Goal: Navigation & Orientation: Find specific page/section

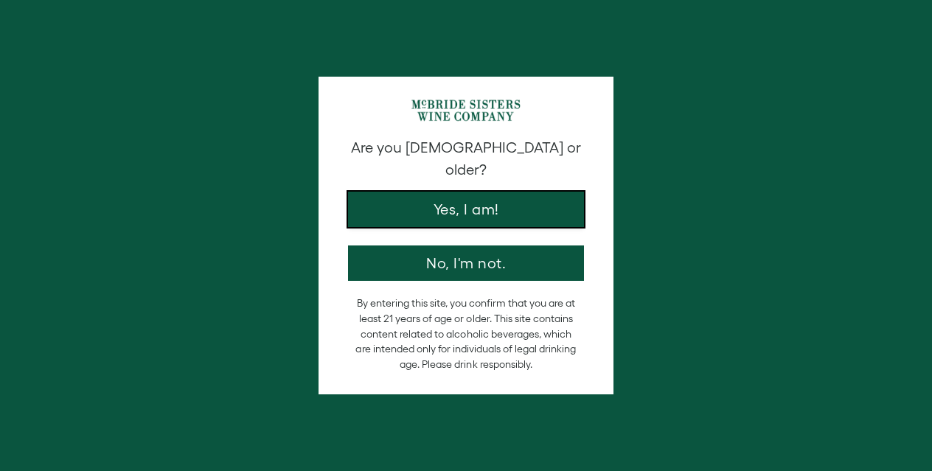
click at [446, 203] on button "Yes, I am!" at bounding box center [466, 209] width 236 height 35
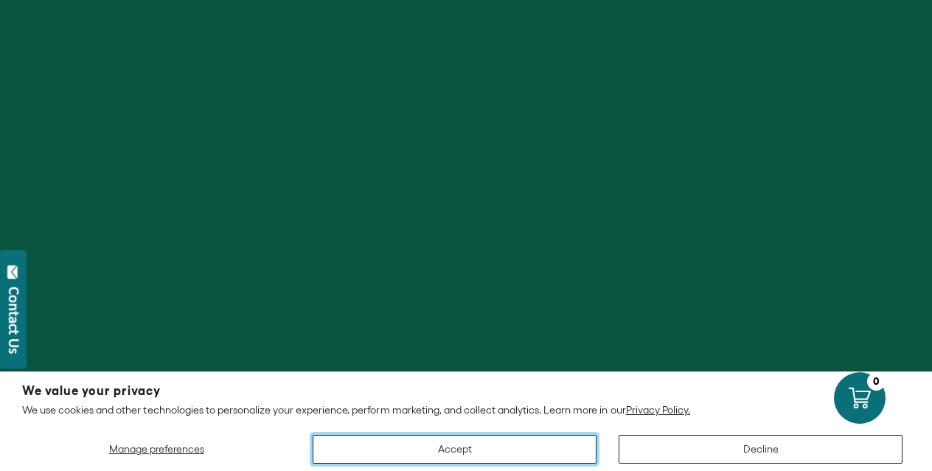
click at [477, 461] on button "Accept" at bounding box center [455, 449] width 284 height 29
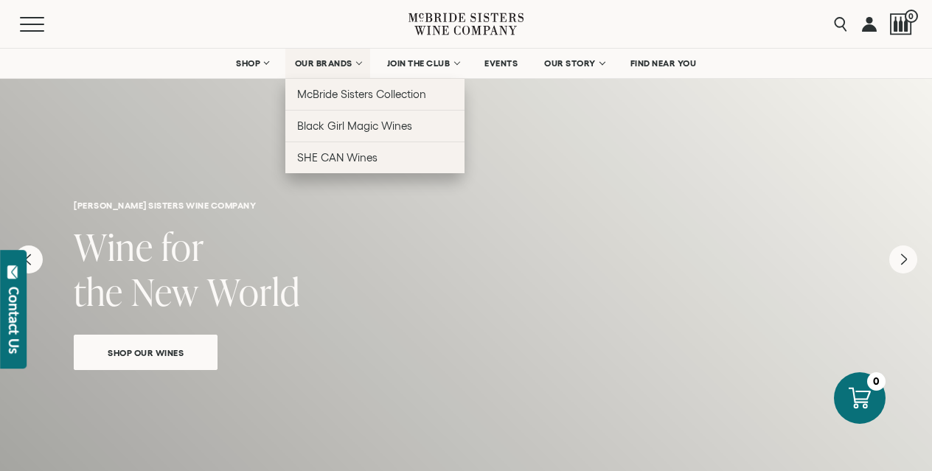
click at [338, 65] on span "OUR BRANDS" at bounding box center [323, 63] width 57 height 10
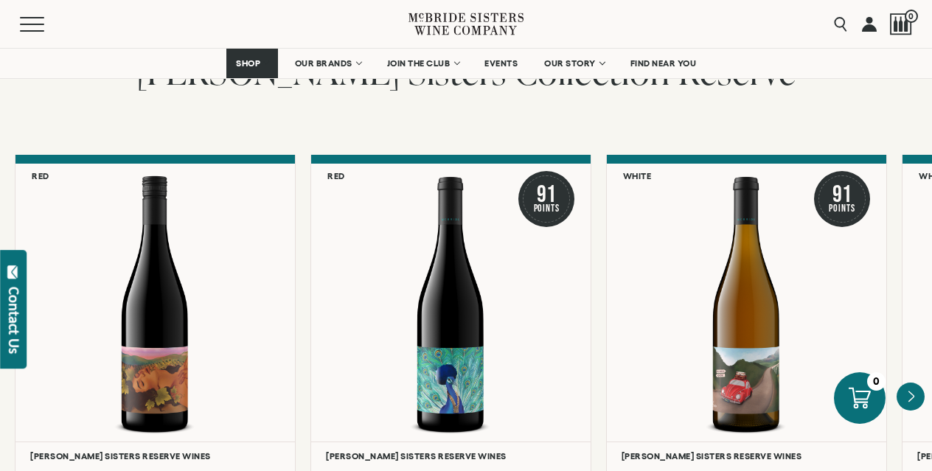
scroll to position [2291, 0]
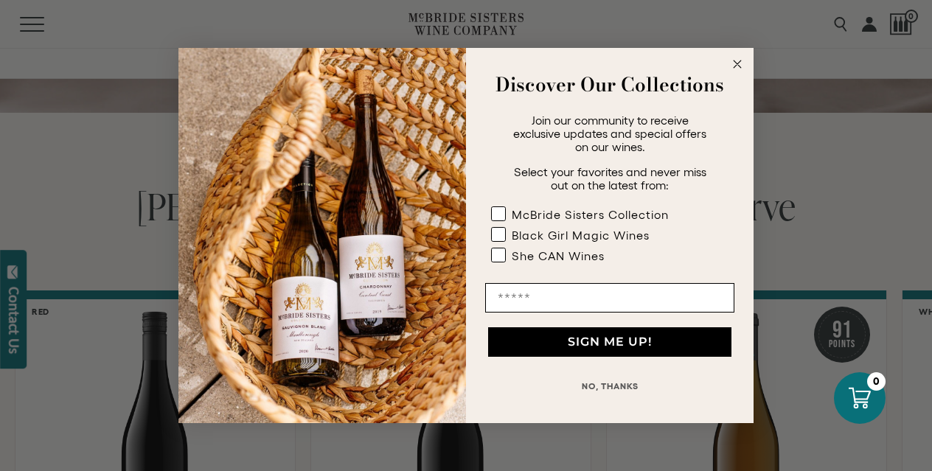
click at [738, 66] on icon "Close dialog" at bounding box center [736, 63] width 7 height 7
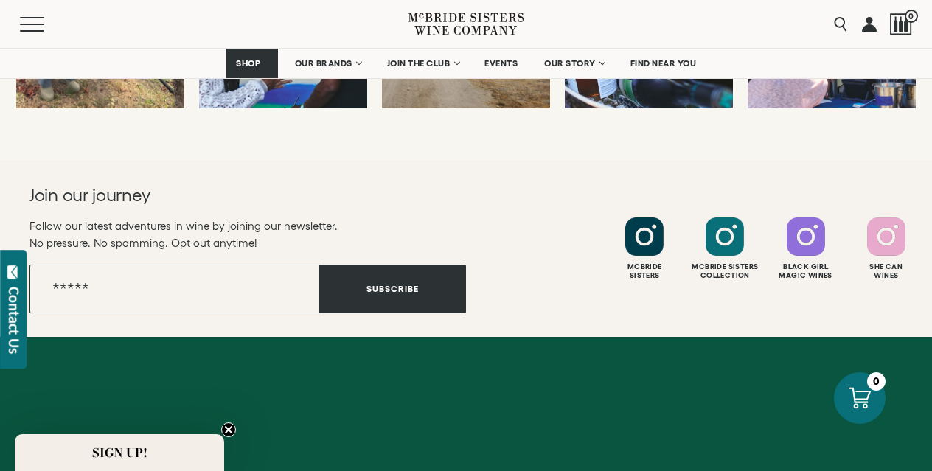
scroll to position [6903, 0]
